Goal: Task Accomplishment & Management: Use online tool/utility

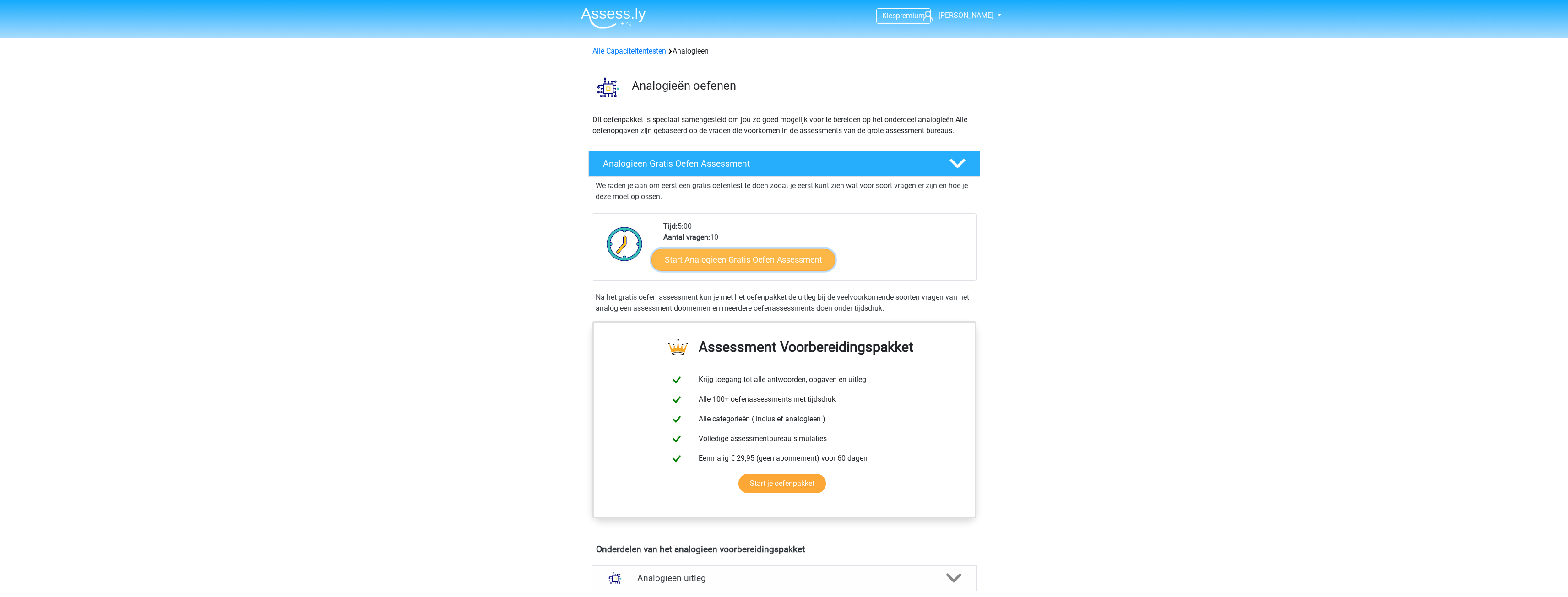
click at [720, 255] on link "Start Analogieen Gratis Oefen Assessment" at bounding box center [743, 260] width 183 height 22
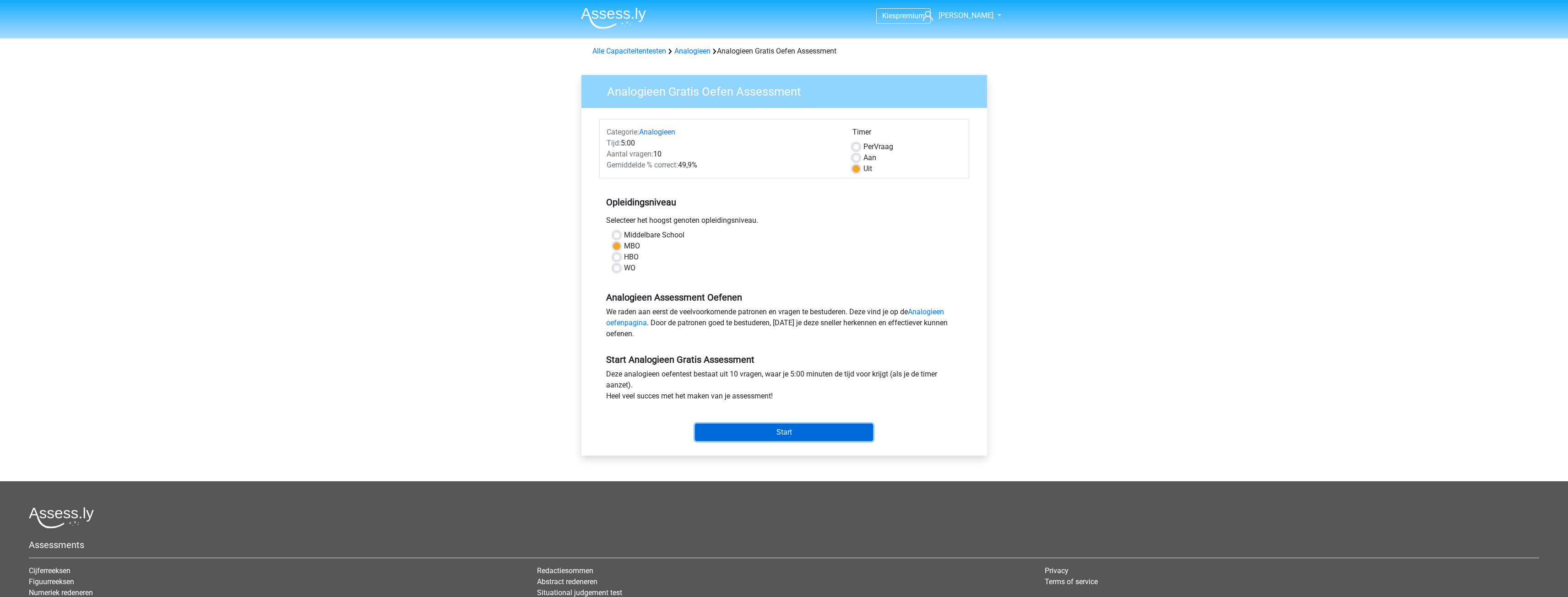
click at [801, 426] on input "Start" at bounding box center [783, 433] width 178 height 17
